Goal: Task Accomplishment & Management: Manage account settings

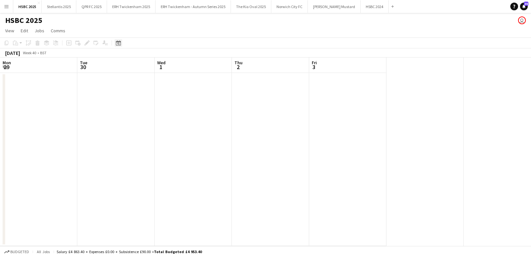
click at [119, 42] on icon "Date picker" at bounding box center [118, 42] width 5 height 5
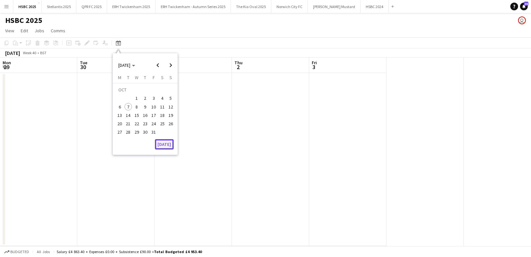
click at [164, 143] on button "[DATE]" at bounding box center [164, 144] width 19 height 10
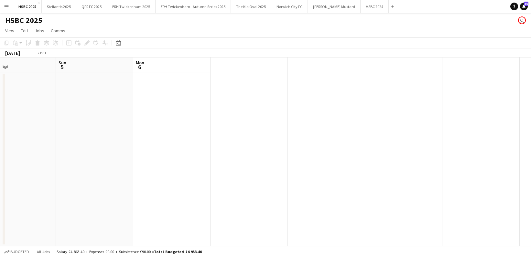
scroll to position [0, 207]
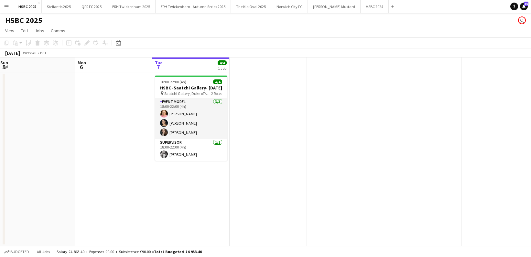
scroll to position [0, 228]
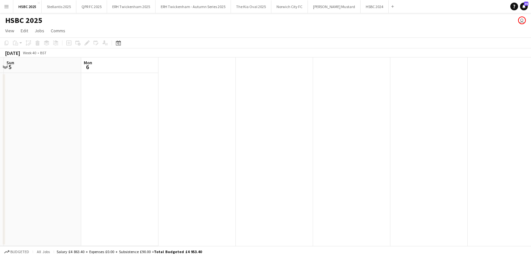
click at [196, 75] on div at bounding box center [230, 159] width 917 height 173
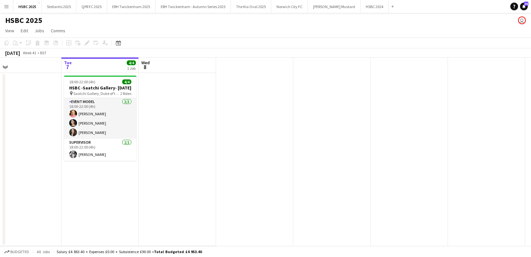
scroll to position [0, 171]
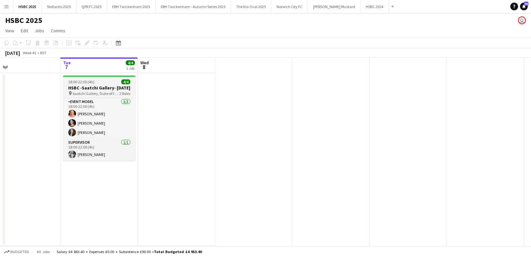
click at [107, 89] on h3 "HSBC -Saatchi Gallery- [DATE]" at bounding box center [99, 88] width 72 height 6
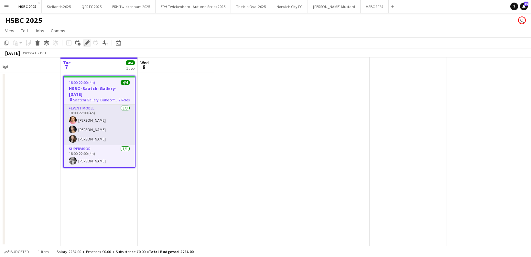
click at [86, 41] on icon "Edit" at bounding box center [86, 42] width 5 height 5
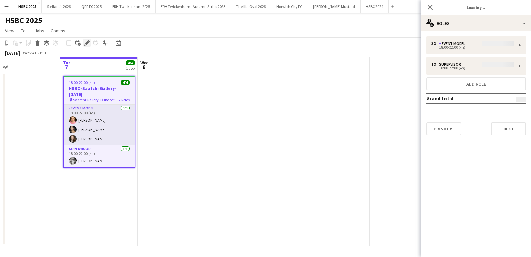
type input "**********"
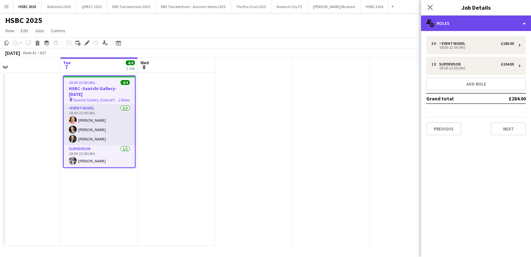
click at [476, 23] on div "multiple-users-add Roles" at bounding box center [476, 24] width 110 height 16
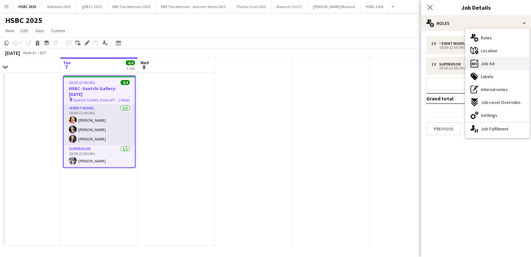
click at [510, 67] on div "ads-window Job Ad" at bounding box center [497, 63] width 64 height 13
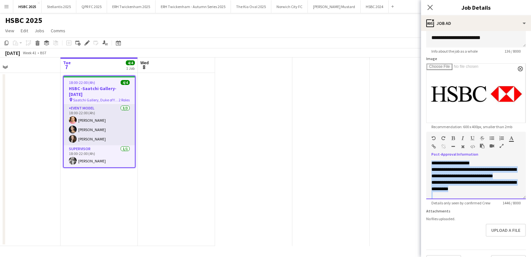
scroll to position [222, 0]
drag, startPoint x: 431, startPoint y: 178, endPoint x: 469, endPoint y: 190, distance: 39.4
click at [469, 190] on div "**********" at bounding box center [475, 169] width 89 height 162
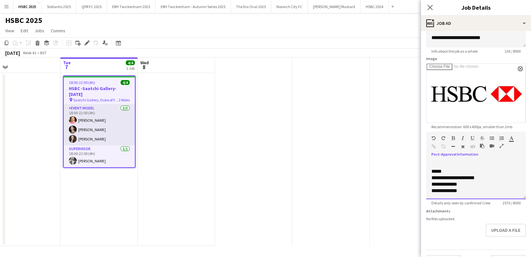
scroll to position [597, 0]
click at [372, 184] on div "18:00-22:00 (4h) 4/4 HSBC -Saatchi Gallery- [DATE] pin Saatchi Gallery, Duke of…" at bounding box center [287, 159] width 917 height 173
click at [368, 112] on div "18:00-22:00 (4h) 4/4 HSBC -Saatchi Gallery- [DATE] pin Saatchi Gallery, Duke of…" at bounding box center [287, 159] width 917 height 173
click at [430, 6] on icon "Close pop-in" at bounding box center [430, 7] width 6 height 6
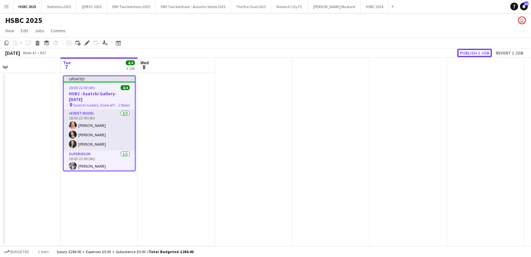
click at [469, 53] on button "Publish 1 job" at bounding box center [474, 53] width 35 height 8
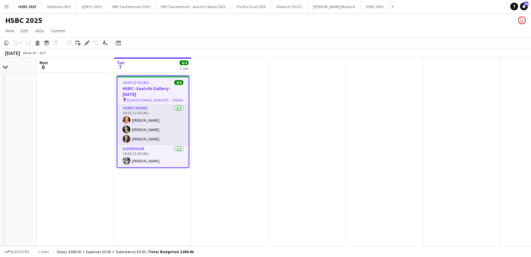
scroll to position [0, 195]
click at [186, 10] on button "ERH Twickenham - Autumn Series 2025 Close" at bounding box center [192, 6] width 75 height 13
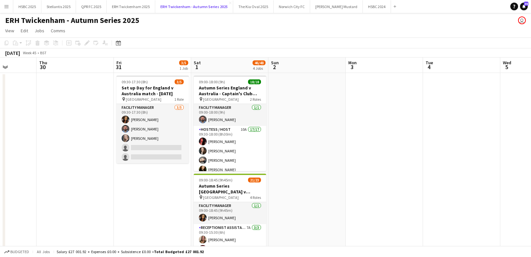
scroll to position [0, 194]
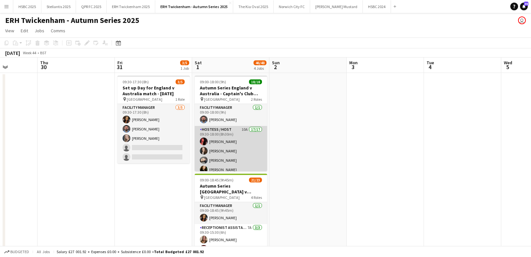
click at [239, 151] on app-card-role "Hostess / Host 10A 17/17 09:30-18:00 (8h30m) [PERSON_NAME] Pricinoc [PERSON_NAM…" at bounding box center [231, 214] width 72 height 176
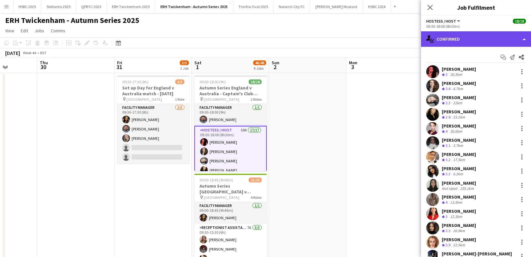
click at [457, 34] on div "single-neutral-actions-check-2 Confirmed" at bounding box center [476, 39] width 110 height 16
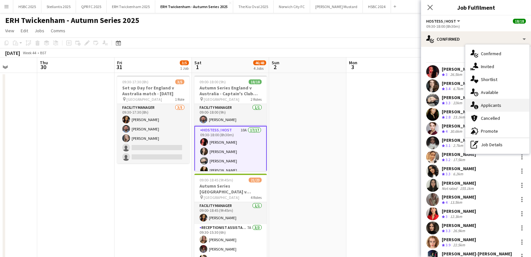
click at [495, 106] on span "Applicants" at bounding box center [491, 105] width 20 height 6
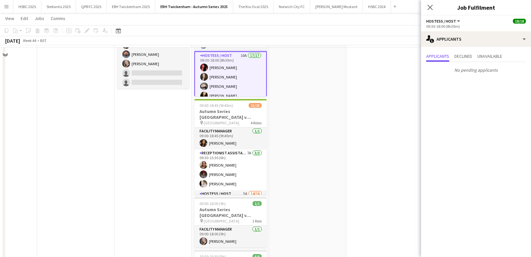
scroll to position [78, 0]
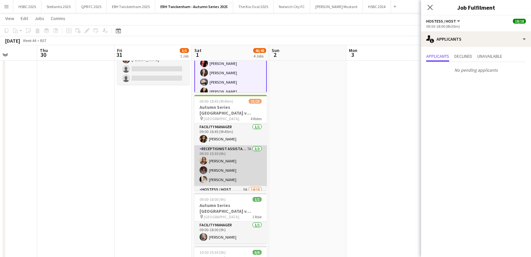
click at [238, 162] on app-card-role "Receptionist Assistant 7A [DATE] 09:30-15:30 (6h) [PERSON_NAME] [PERSON_NAME] […" at bounding box center [230, 165] width 72 height 41
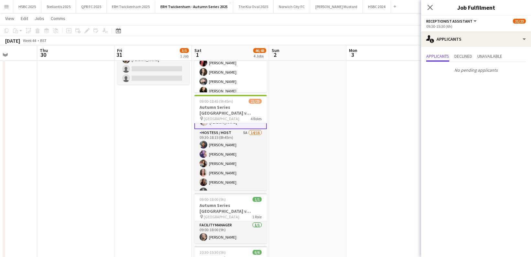
click at [238, 162] on app-card-role "Hostess / Host 5A 14/16 09:30-18:15 (8h45m) [PERSON_NAME] [PERSON_NAME] [PERSON…" at bounding box center [230, 210] width 72 height 163
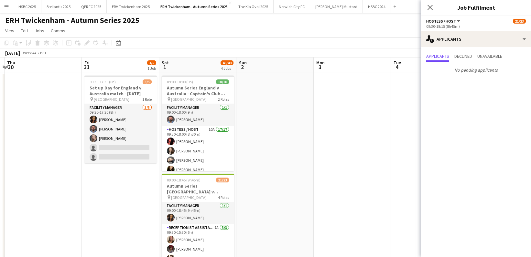
scroll to position [0, 146]
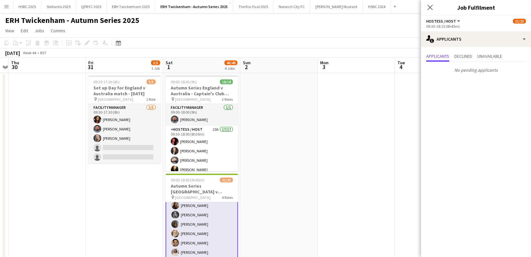
click at [204, 224] on app-card-role "Hostess / Host 5A 14/16 09:30-18:15 (8h45m) [PERSON_NAME] [PERSON_NAME] [PERSON…" at bounding box center [201, 234] width 72 height 164
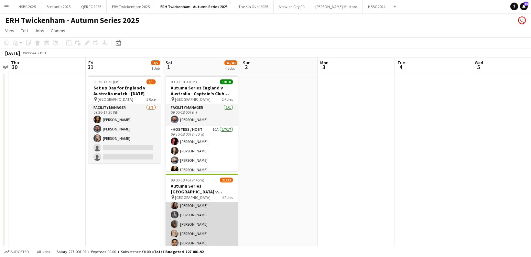
click at [205, 227] on app-card-role "Hostess / Host 5A 14/16 09:30-18:15 (8h45m) [PERSON_NAME] [PERSON_NAME] [PERSON…" at bounding box center [201, 234] width 72 height 163
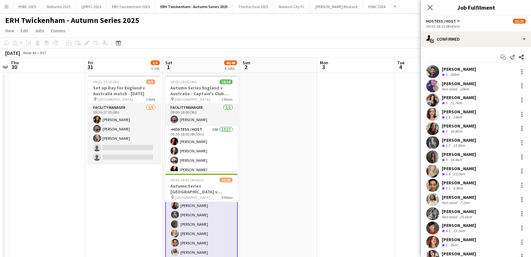
scroll to position [53, 0]
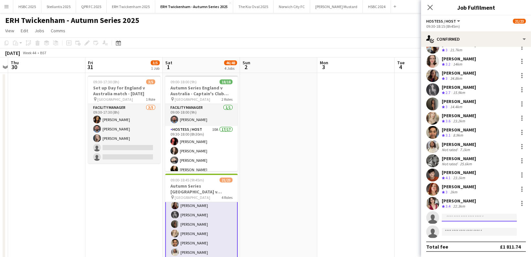
click at [464, 217] on input at bounding box center [479, 218] width 75 height 8
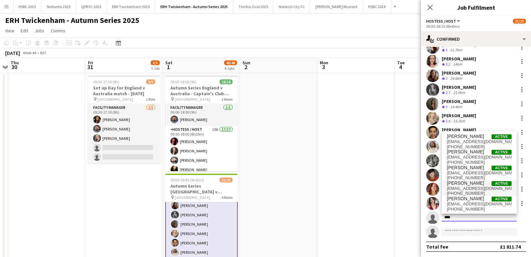
type input "****"
click at [476, 183] on span "[PERSON_NAME] Active" at bounding box center [479, 183] width 65 height 5
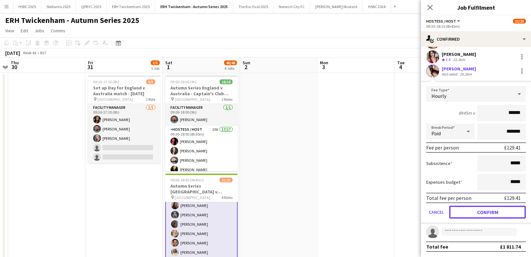
click at [493, 211] on button "Confirm" at bounding box center [487, 212] width 77 height 13
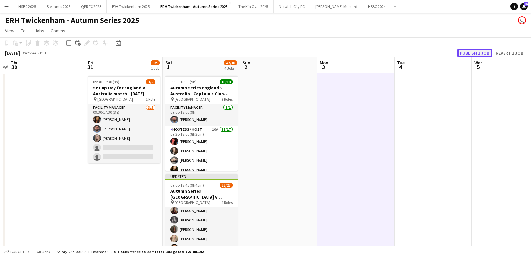
click at [466, 52] on button "Publish 1 job" at bounding box center [474, 53] width 35 height 8
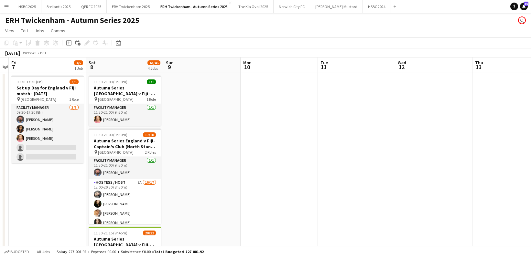
scroll to position [0, 223]
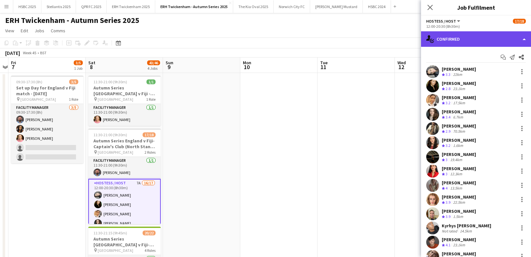
drag, startPoint x: 456, startPoint y: 39, endPoint x: 461, endPoint y: 43, distance: 6.5
click at [456, 39] on div "single-neutral-actions-check-2 Confirmed" at bounding box center [476, 39] width 110 height 16
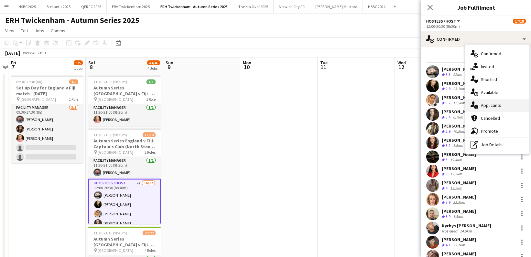
click at [497, 110] on div "single-neutral-actions-information Applicants" at bounding box center [497, 105] width 64 height 13
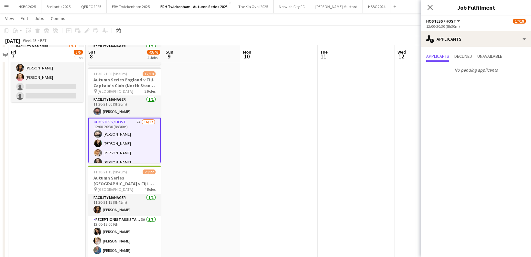
scroll to position [63, 0]
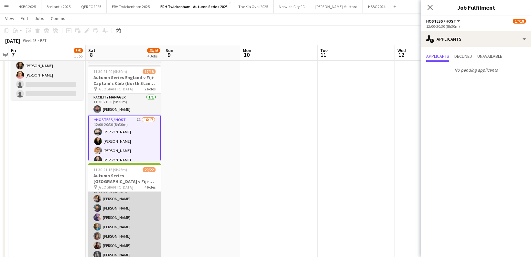
click at [141, 195] on app-card-role "Hostess / Host 8A 13/15 12:00-20:45 (8h45m) [PERSON_NAME] [PERSON_NAME] [PERSON…" at bounding box center [124, 259] width 72 height 153
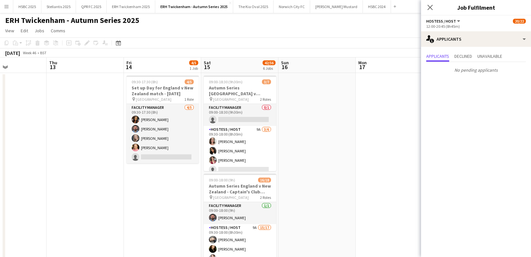
scroll to position [0, 219]
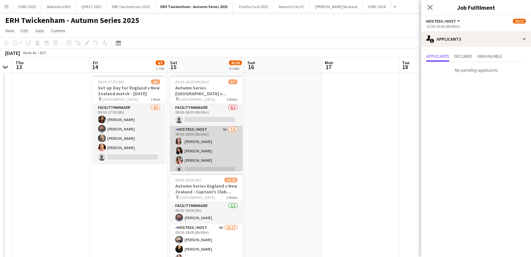
click at [217, 144] on app-card-role "Hostess / Host 9A [DATE] 09:30-18:00 (8h30m) [PERSON_NAME] [PERSON_NAME] [PERSO…" at bounding box center [206, 160] width 72 height 69
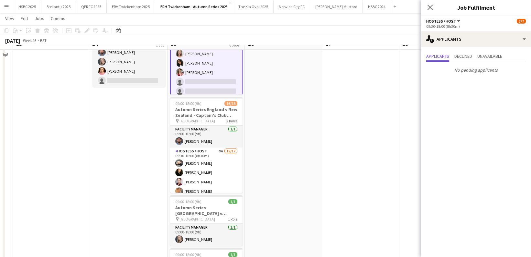
scroll to position [82, 0]
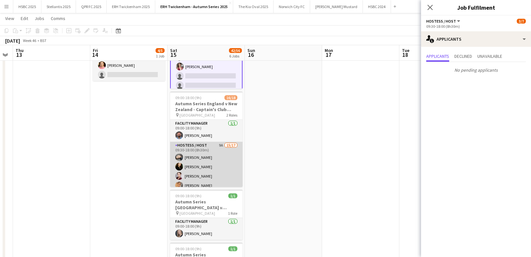
click at [217, 160] on app-card-role "Hostess / Host 9A 15/17 09:30-18:00 (8h30m) [PERSON_NAME] [PERSON_NAME] [PERSON…" at bounding box center [206, 228] width 72 height 172
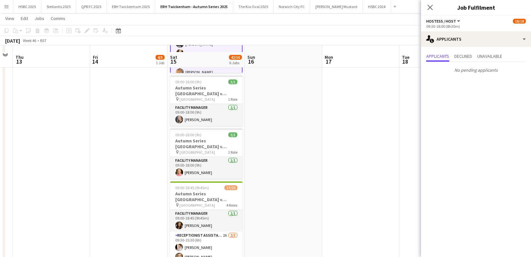
scroll to position [203, 0]
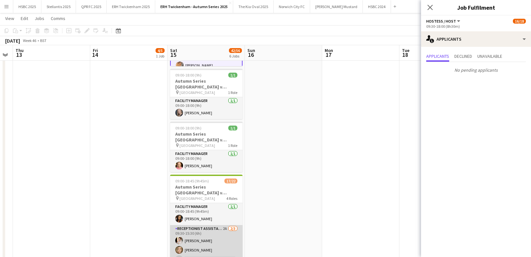
click at [212, 232] on app-card-role "Receptionist Assistant 2A [DATE] 09:30-15:30 (6h) [PERSON_NAME] [PERSON_NAME] s…" at bounding box center [206, 245] width 72 height 41
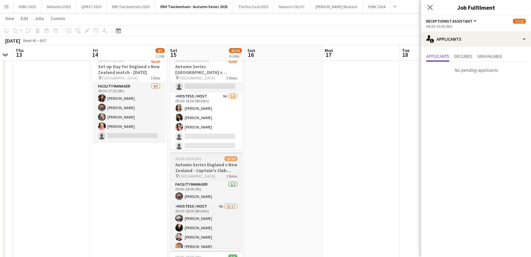
scroll to position [12, 0]
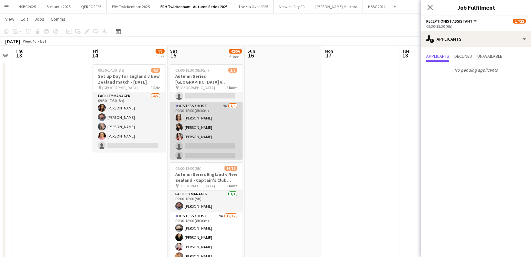
click at [212, 146] on app-card-role "Hostess / Host 9A [DATE] 09:30-18:00 (8h30m) [PERSON_NAME] [PERSON_NAME] [PERSO…" at bounding box center [206, 136] width 72 height 69
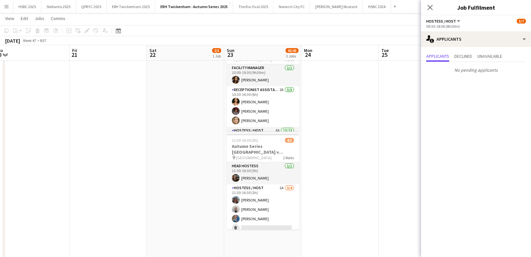
scroll to position [138, 0]
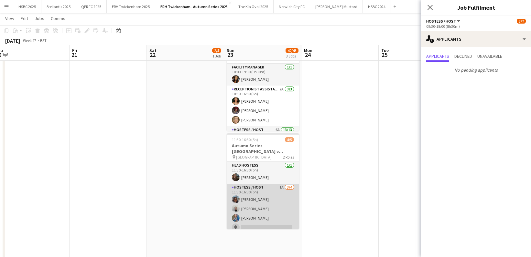
click at [268, 219] on app-card-role "Hostess / Host 1A [DATE] 11:30-16:30 (5h) [PERSON_NAME] [PERSON_NAME] [PERSON_N…" at bounding box center [263, 209] width 72 height 50
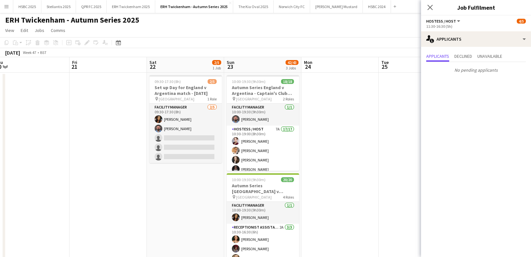
scroll to position [0, 0]
click at [29, 8] on button "HSBC 2025 Close" at bounding box center [27, 6] width 28 height 13
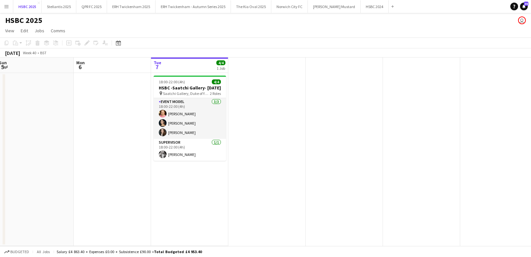
scroll to position [0, 159]
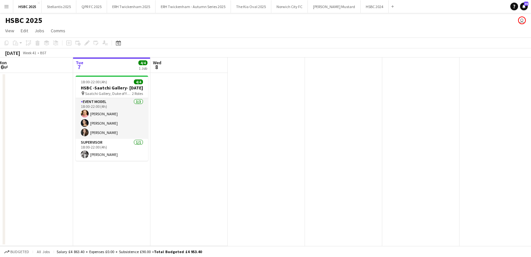
click at [450, 82] on div "18:00-22:00 (4h) 4/4 HSBC -Saatchi Gallery- [DATE] pin Saatchi Gallery, Duke of…" at bounding box center [299, 159] width 917 height 173
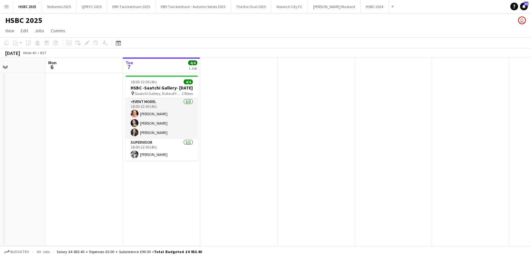
scroll to position [0, 187]
click at [8, 6] on app-icon "Menu" at bounding box center [6, 6] width 5 height 5
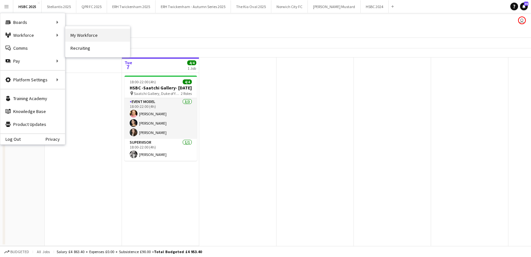
click at [113, 30] on link "My Workforce" at bounding box center [97, 35] width 65 height 13
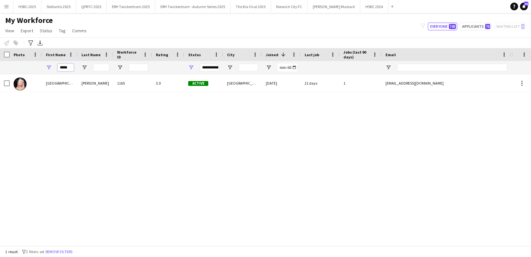
drag, startPoint x: 72, startPoint y: 68, endPoint x: 24, endPoint y: 64, distance: 48.0
click at [24, 64] on div "*****" at bounding box center [366, 67] width 733 height 13
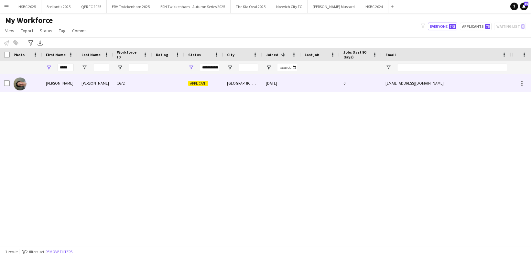
click at [36, 80] on div at bounding box center [26, 83] width 32 height 18
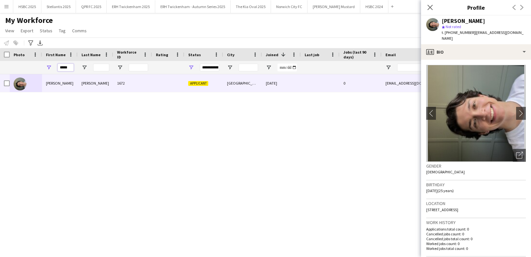
drag, startPoint x: 63, startPoint y: 68, endPoint x: 34, endPoint y: 68, distance: 29.1
click at [34, 68] on div "*****" at bounding box center [366, 67] width 733 height 13
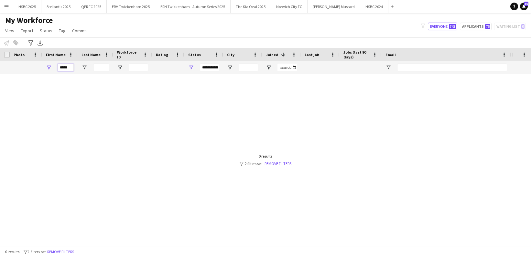
drag, startPoint x: 38, startPoint y: 66, endPoint x: 16, endPoint y: 63, distance: 22.4
click at [16, 63] on div "*****" at bounding box center [366, 67] width 733 height 13
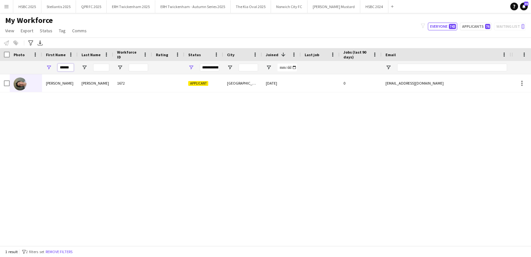
type input "******"
click at [195, 7] on button "ERH Twickenham - Autumn Series 2025 Close" at bounding box center [192, 6] width 75 height 13
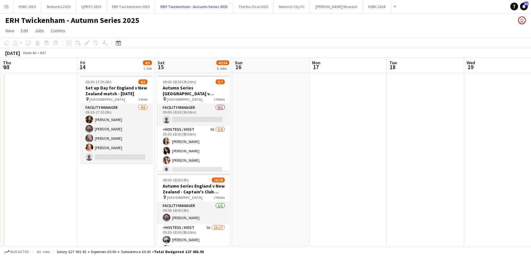
scroll to position [0, 139]
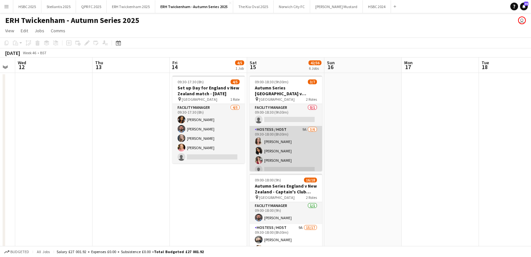
click at [296, 156] on app-card-role "Hostess / Host 9A [DATE] 09:30-18:00 (8h30m) [PERSON_NAME] [PERSON_NAME] [PERSO…" at bounding box center [286, 160] width 72 height 69
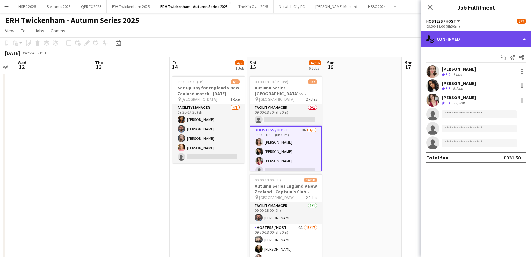
click at [484, 36] on div "single-neutral-actions-check-2 Confirmed" at bounding box center [476, 39] width 110 height 16
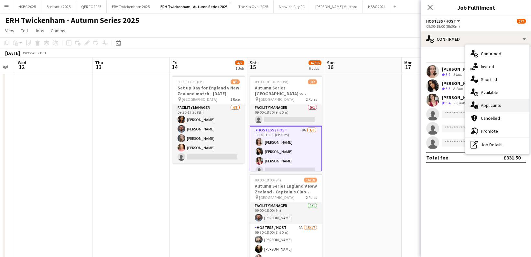
click at [504, 104] on div "single-neutral-actions-information Applicants" at bounding box center [497, 105] width 64 height 13
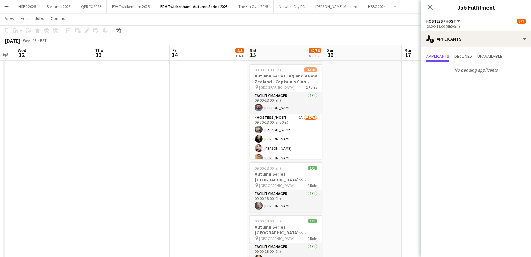
scroll to position [109, 0]
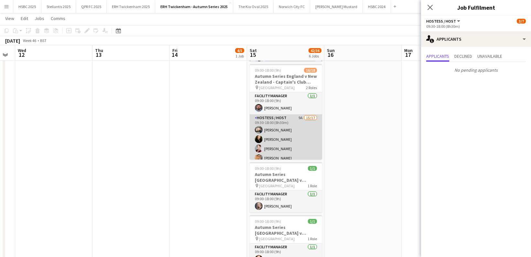
click at [315, 125] on app-card-role "Hostess / Host 9A 15/17 09:30-18:00 (8h30m) [PERSON_NAME] [PERSON_NAME] [PERSON…" at bounding box center [286, 200] width 72 height 172
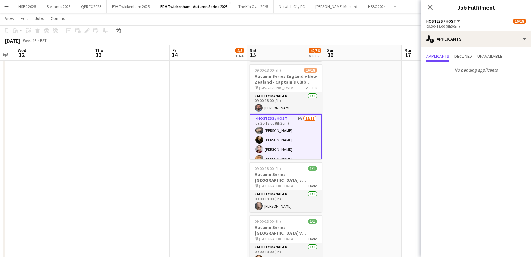
click at [361, 110] on app-date-cell at bounding box center [362, 219] width 77 height 513
